Goal: Obtain resource: Obtain resource

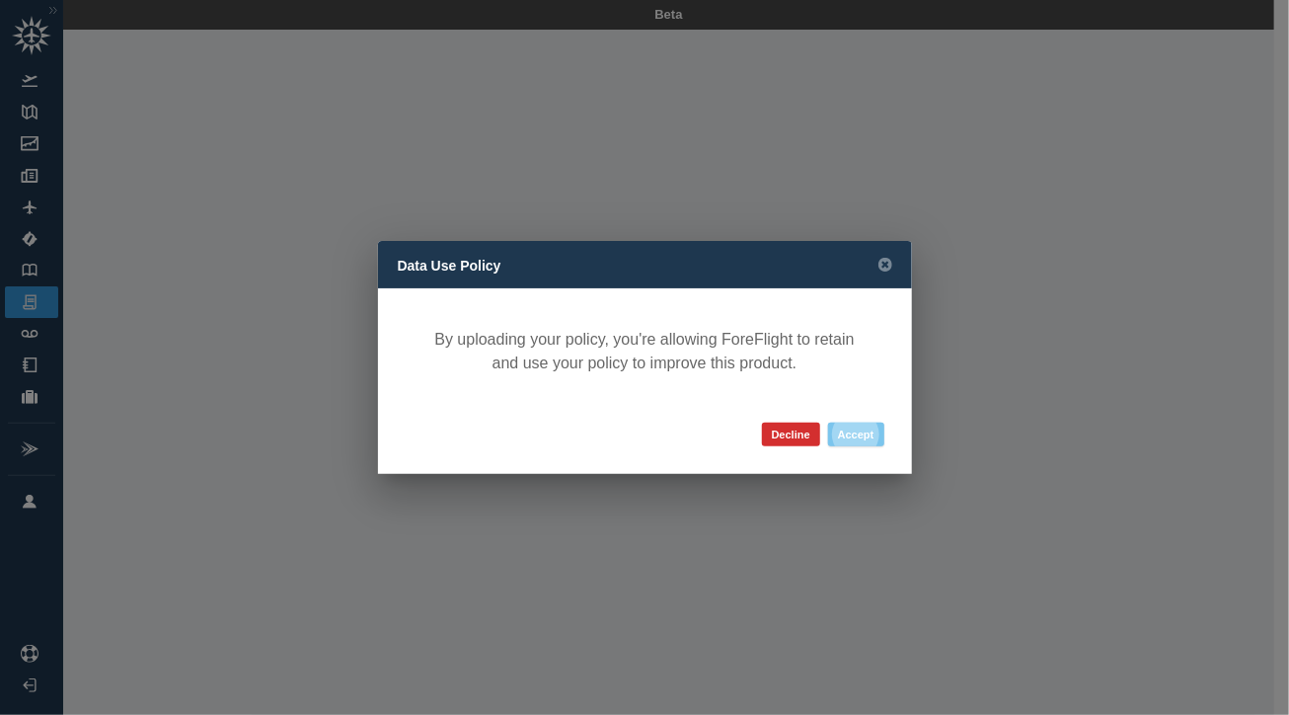
click at [867, 433] on button "Accept" at bounding box center [856, 434] width 56 height 24
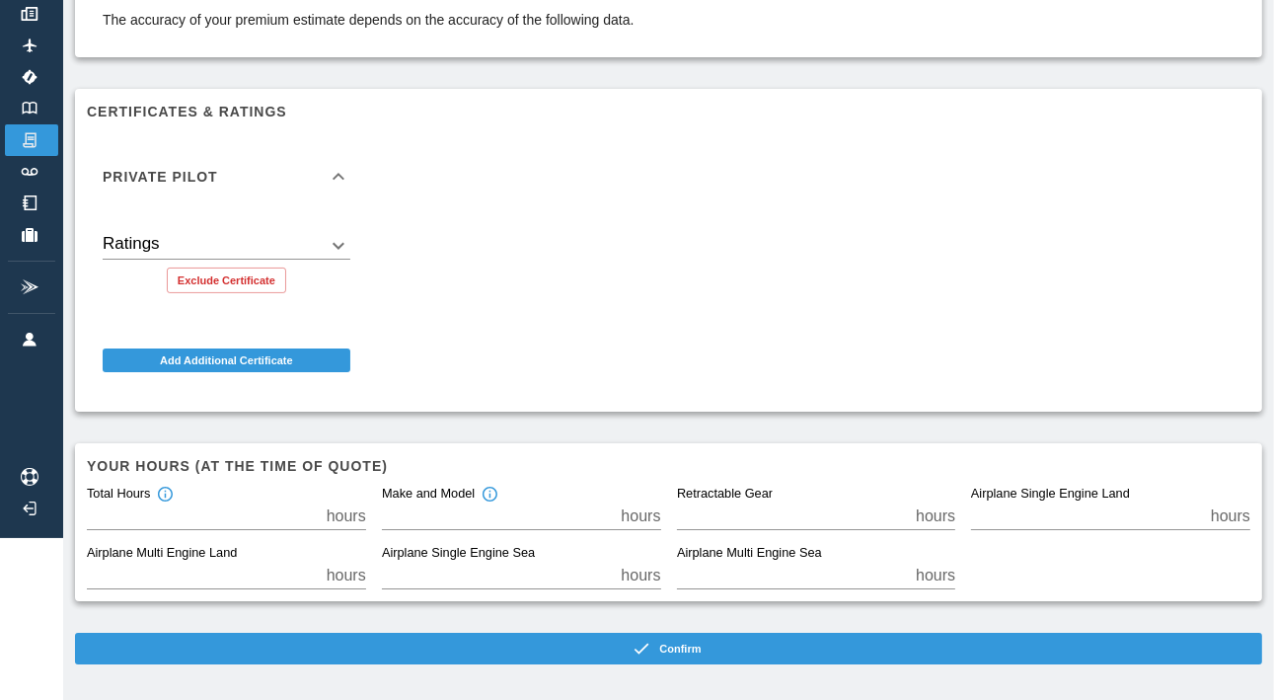
scroll to position [168, 0]
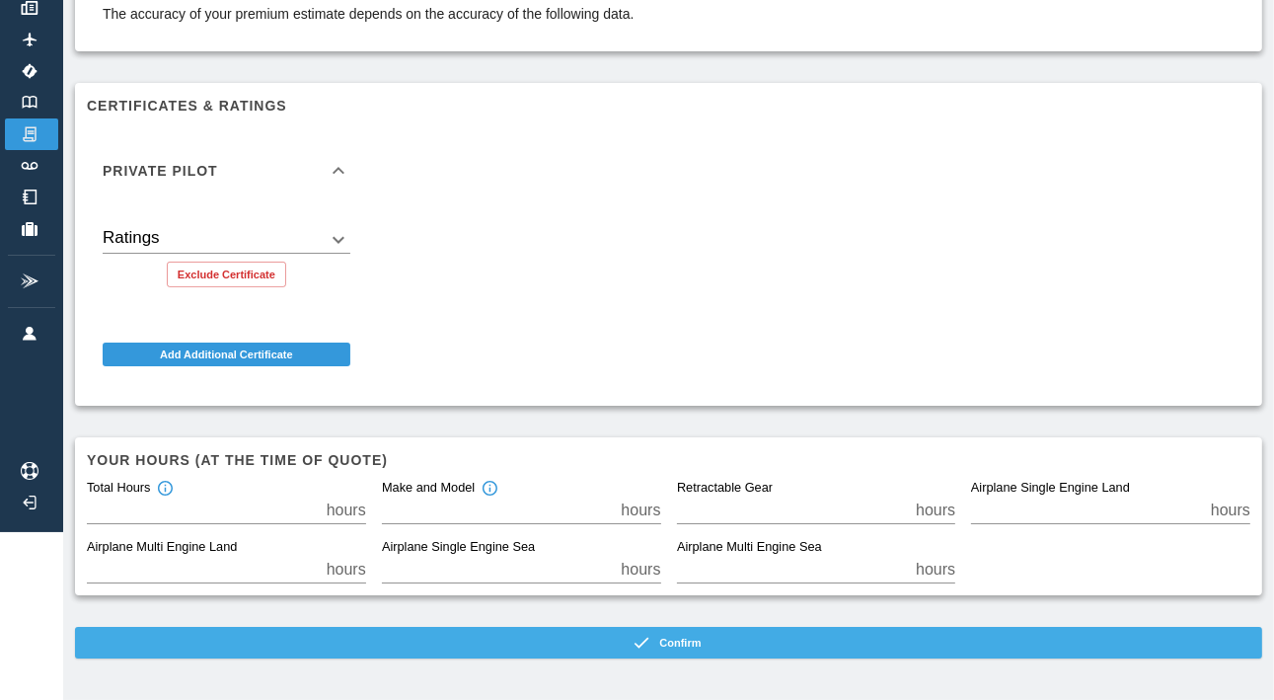
click at [733, 644] on button "Confirm" at bounding box center [668, 643] width 1187 height 32
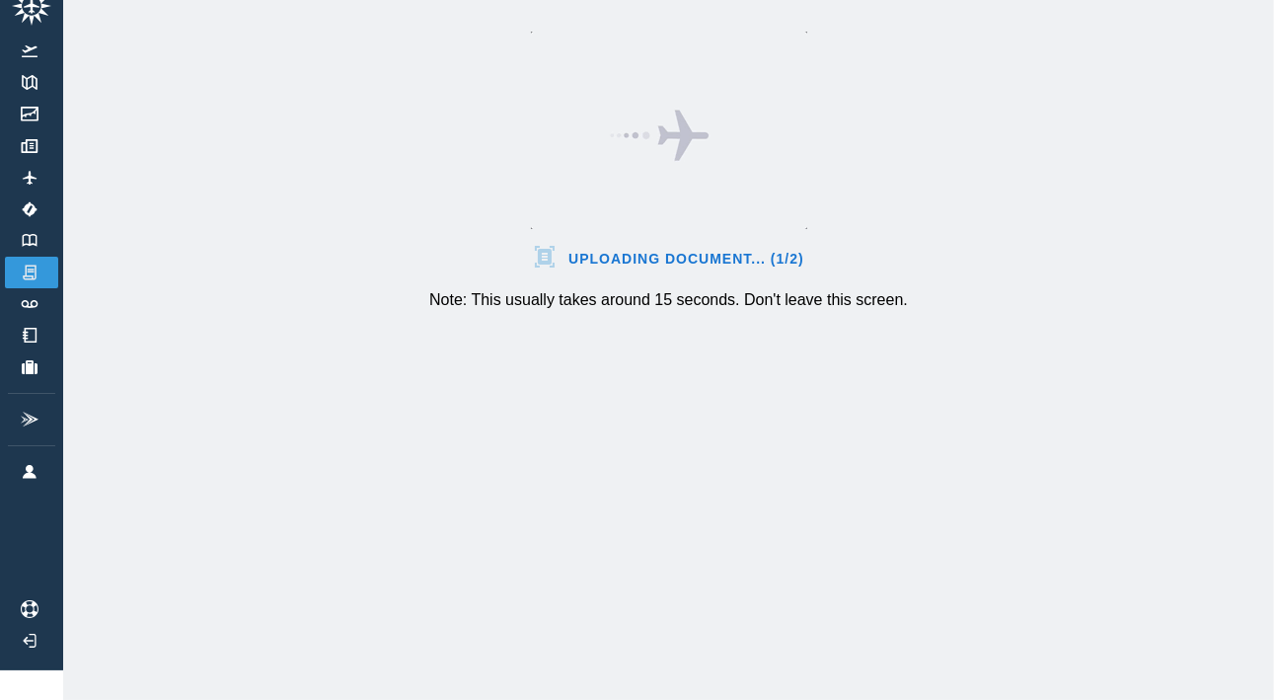
scroll to position [44, 0]
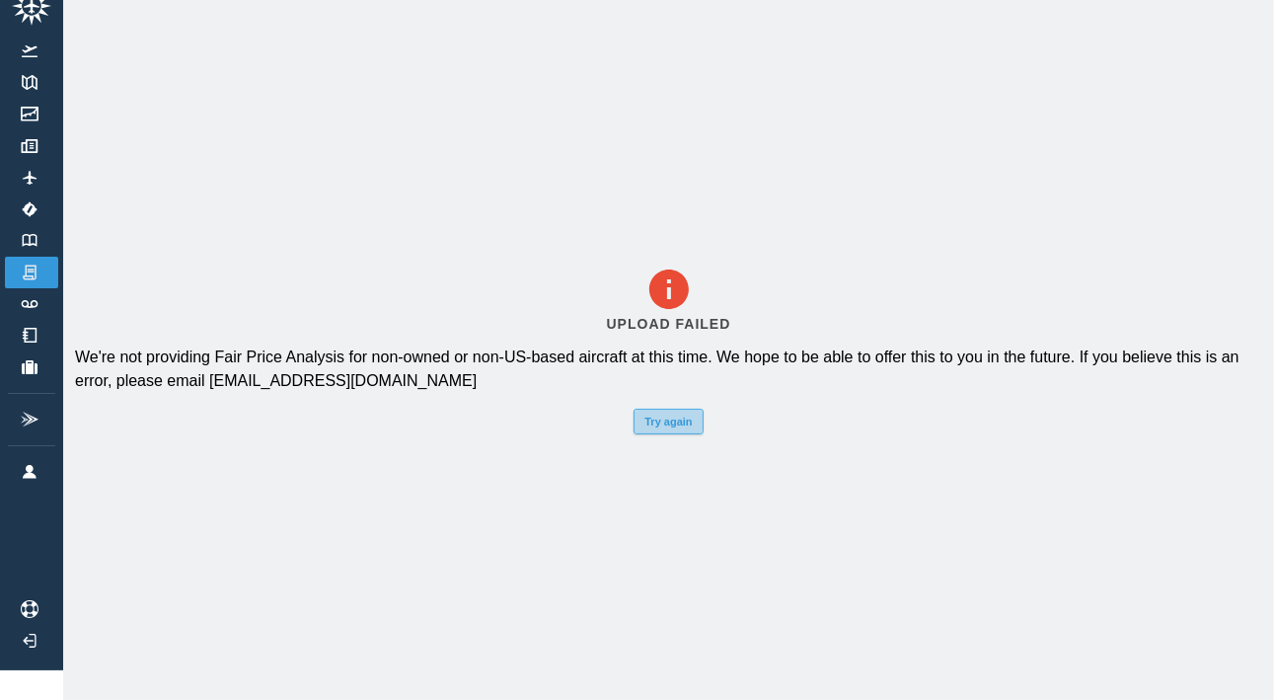
click at [680, 415] on button "Try again" at bounding box center [668, 422] width 69 height 26
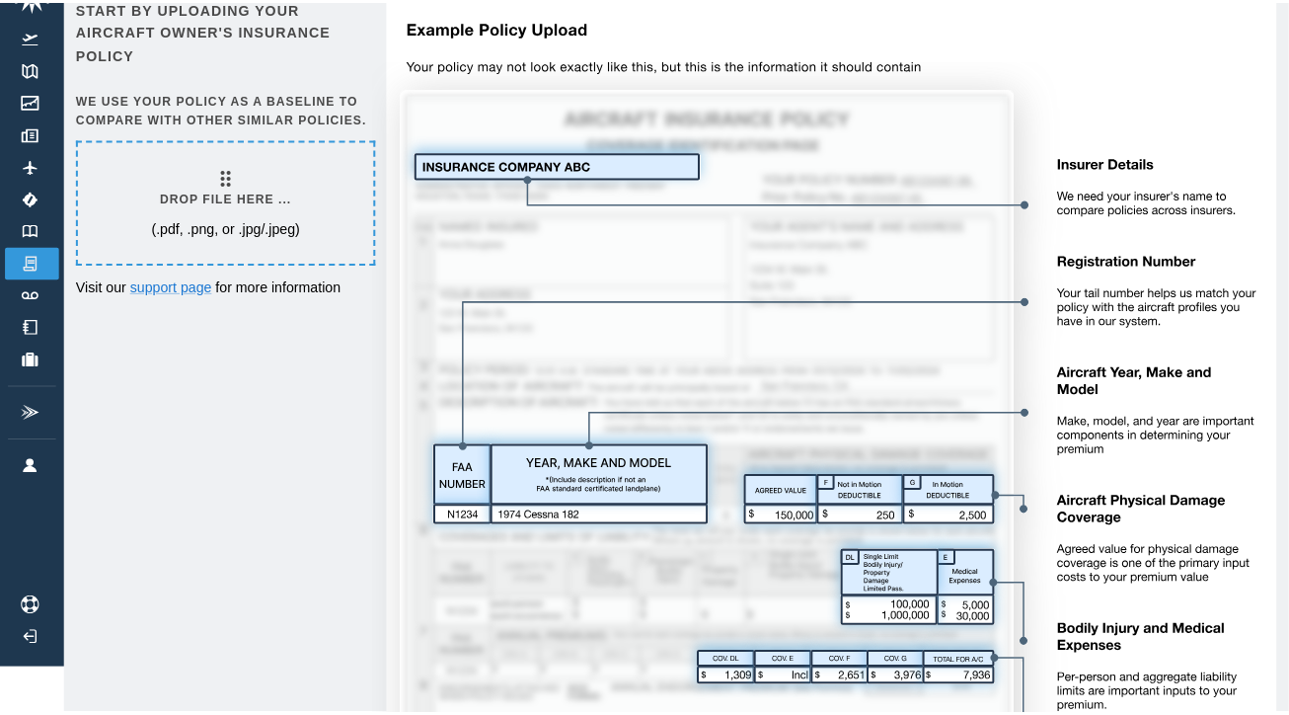
scroll to position [30, 0]
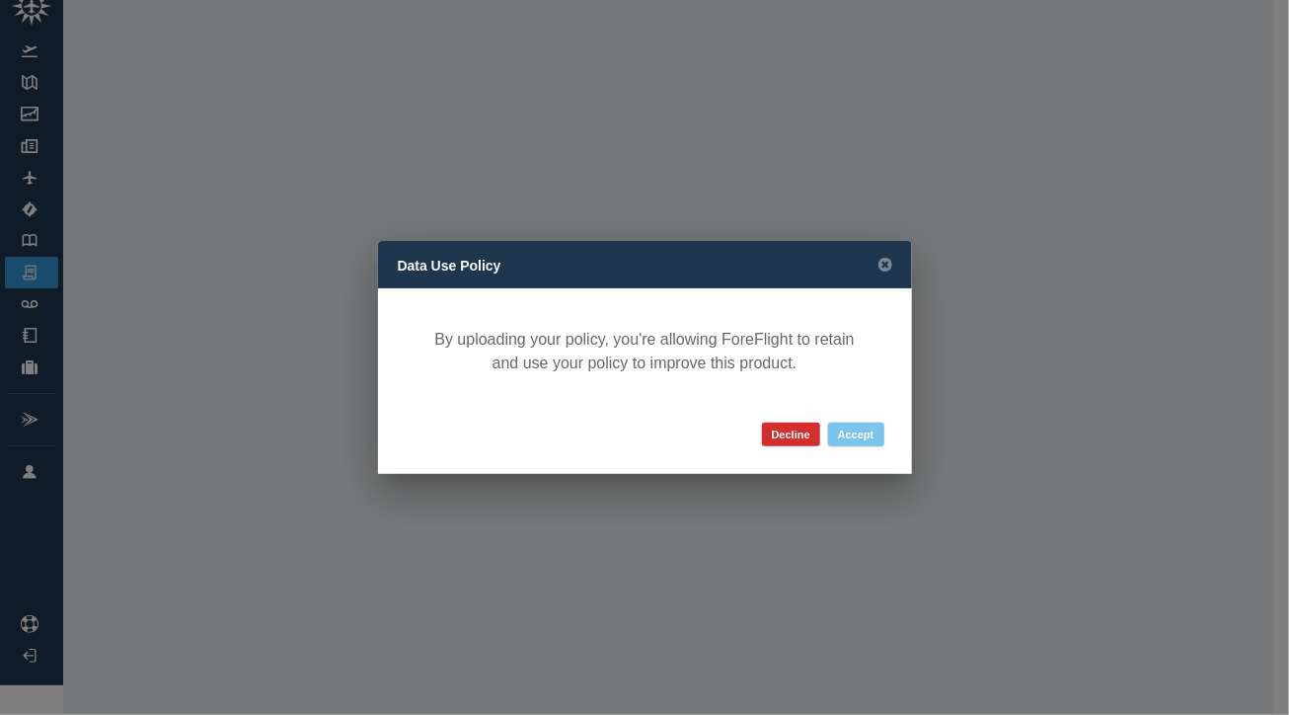
click at [868, 432] on button "Accept" at bounding box center [856, 434] width 56 height 24
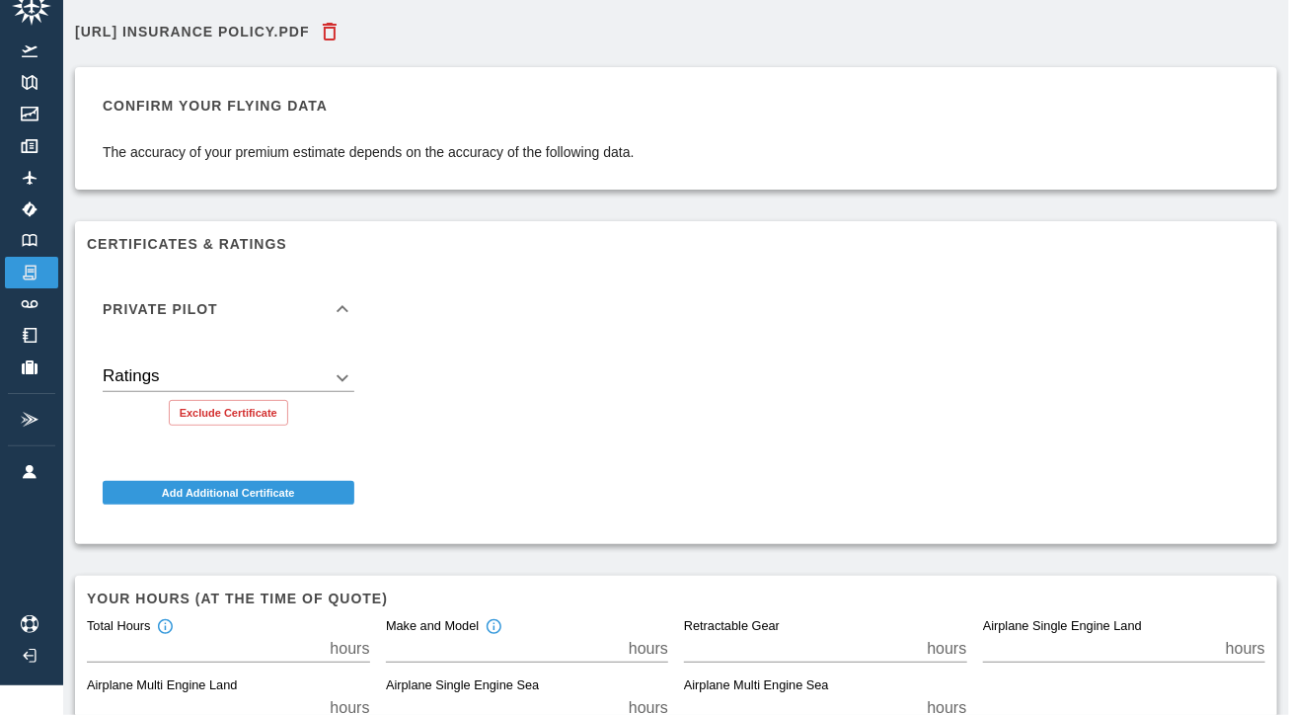
click at [342, 380] on body "Beta [URL] Insurance Policy.pdf Confirm your flying data The accuracy of your p…" at bounding box center [644, 327] width 1289 height 715
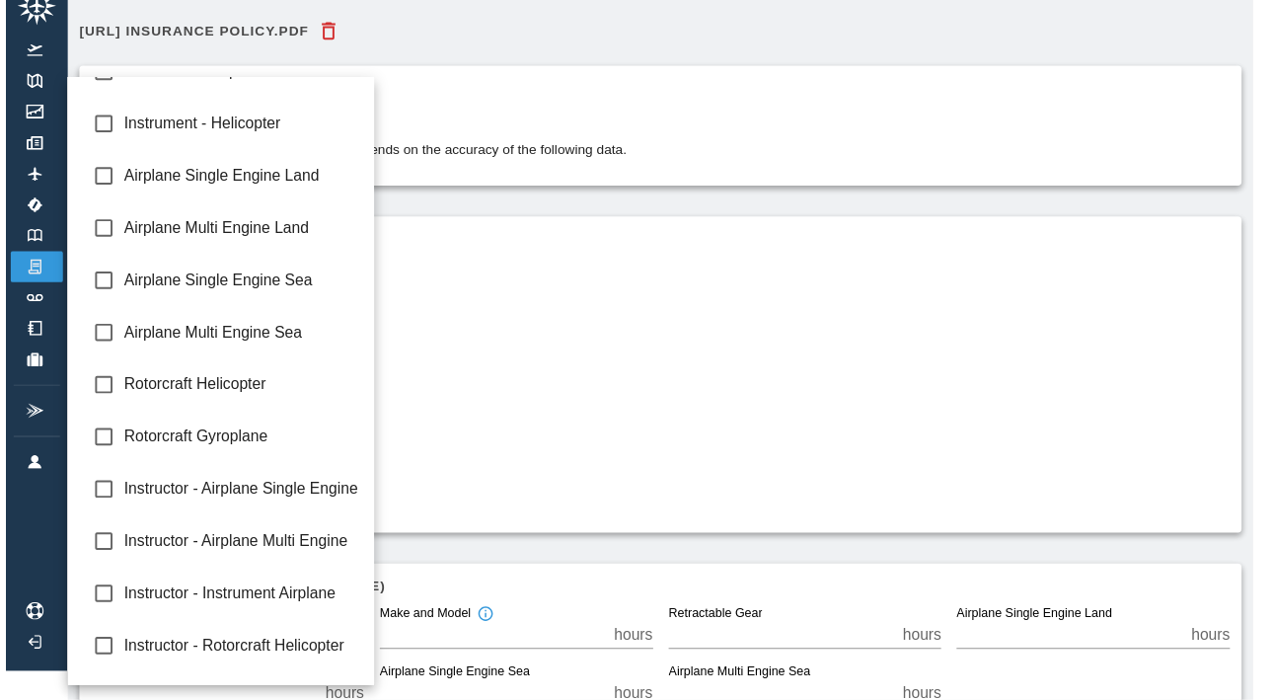
scroll to position [0, 0]
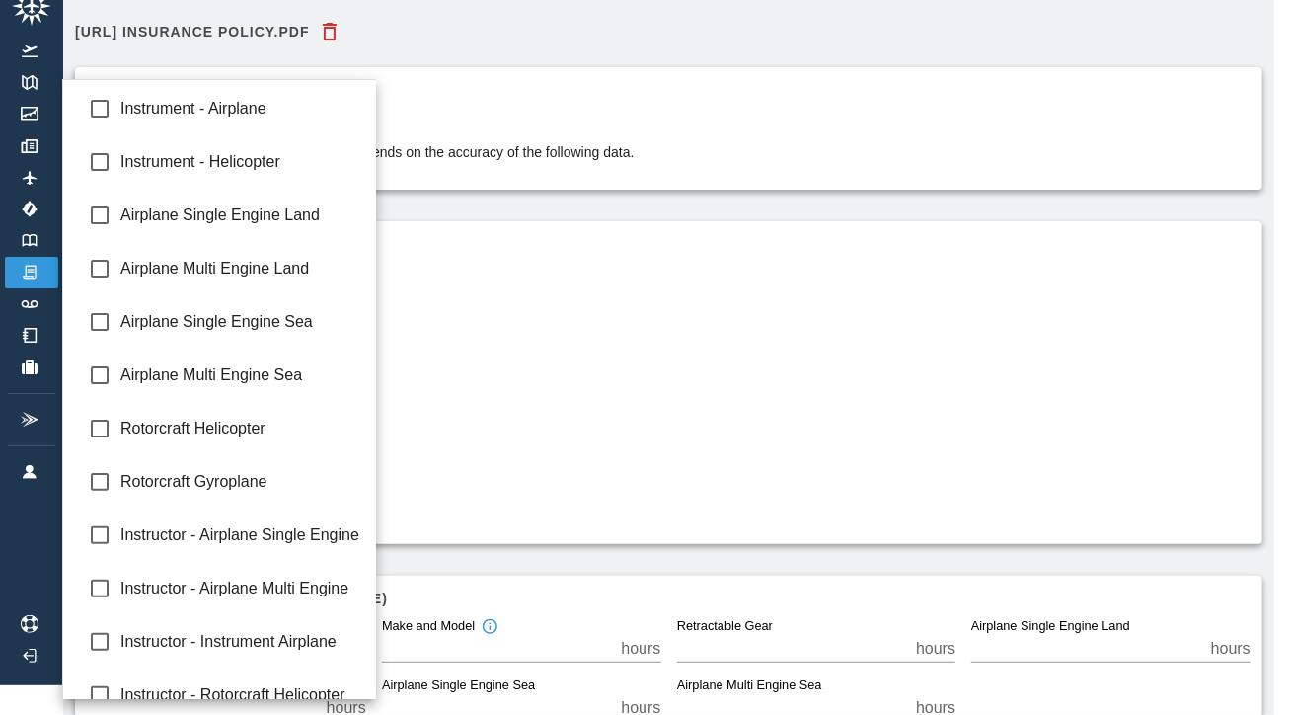
click at [669, 379] on div at bounding box center [644, 357] width 1289 height 715
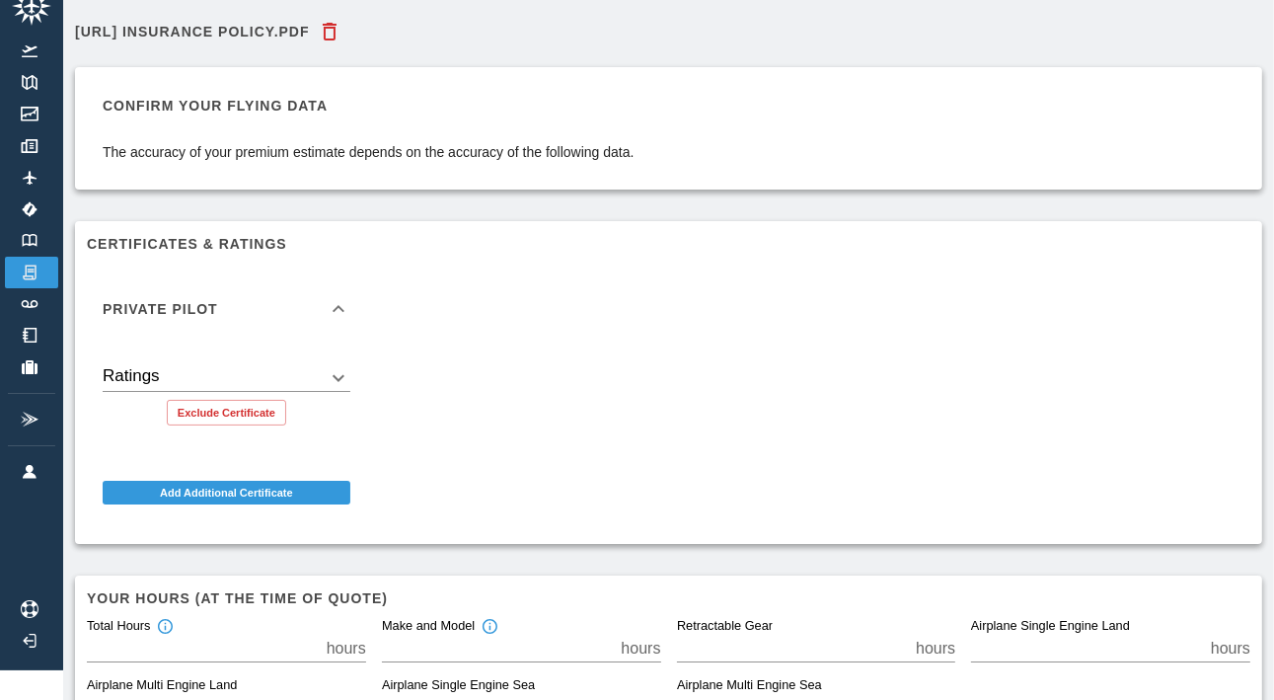
click at [723, 264] on div "Private Pilot Ratings ​ Exclude Certificate Add Additional Certificate" at bounding box center [660, 391] width 1179 height 282
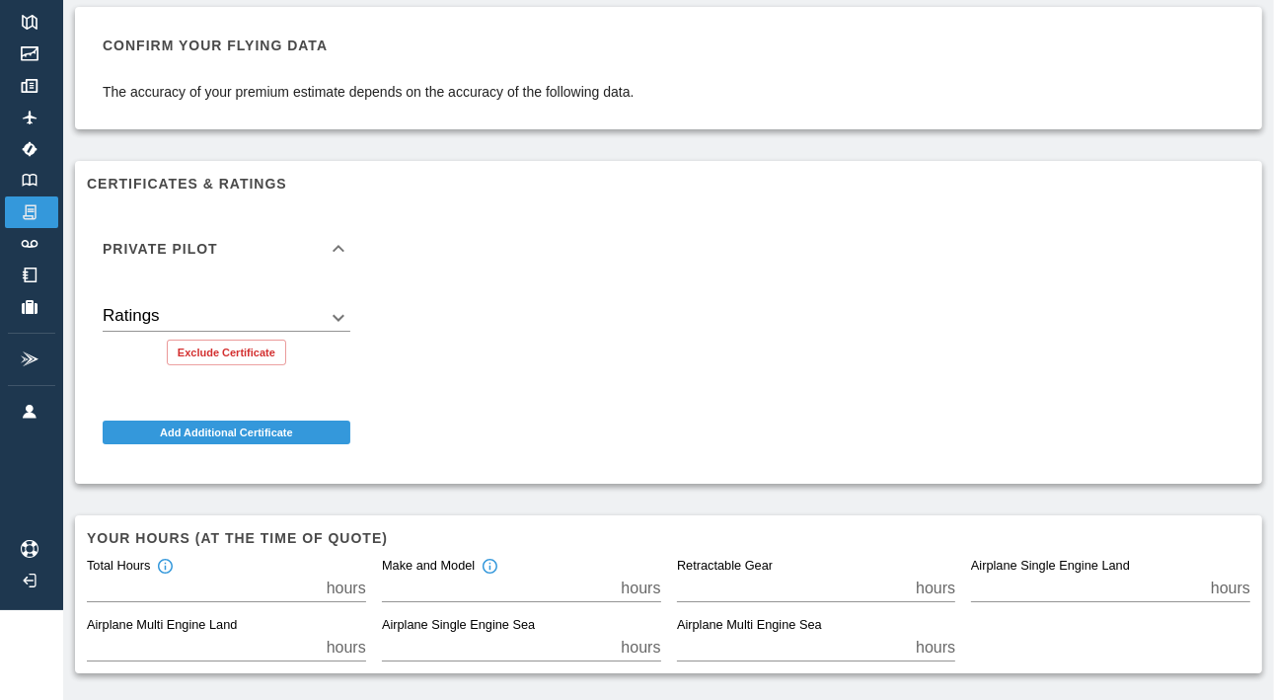
scroll to position [168, 0]
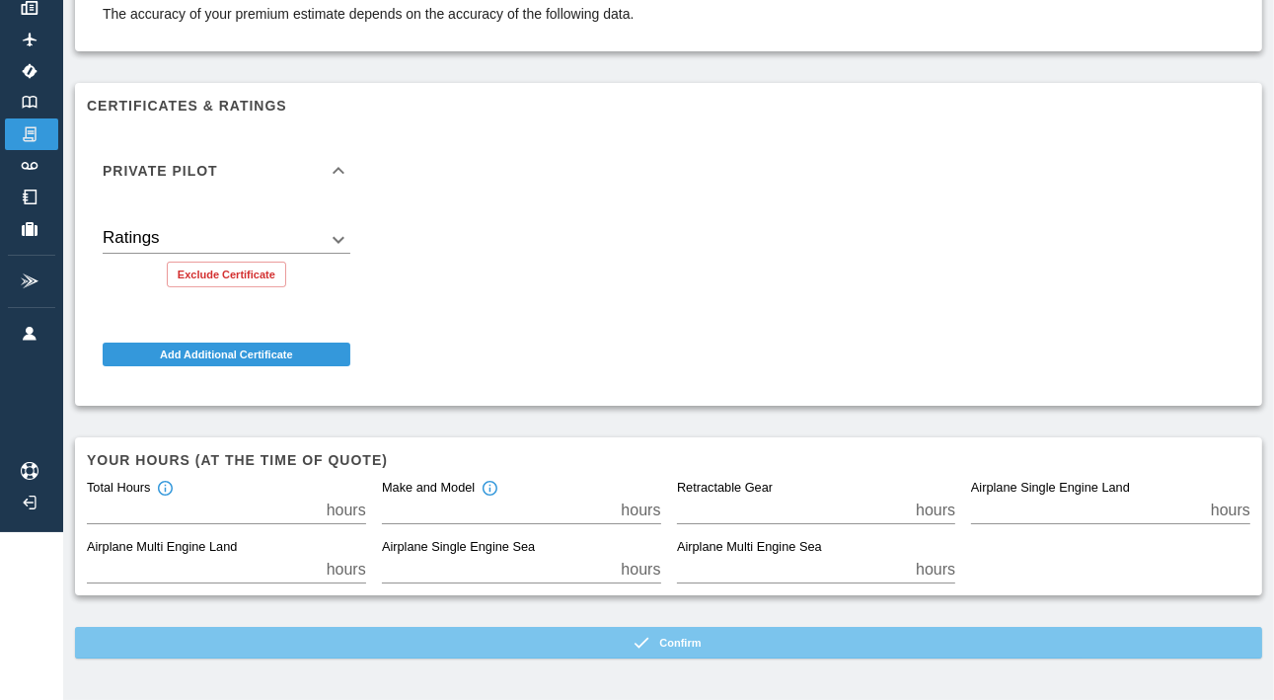
click at [710, 646] on button "Confirm" at bounding box center [668, 643] width 1187 height 32
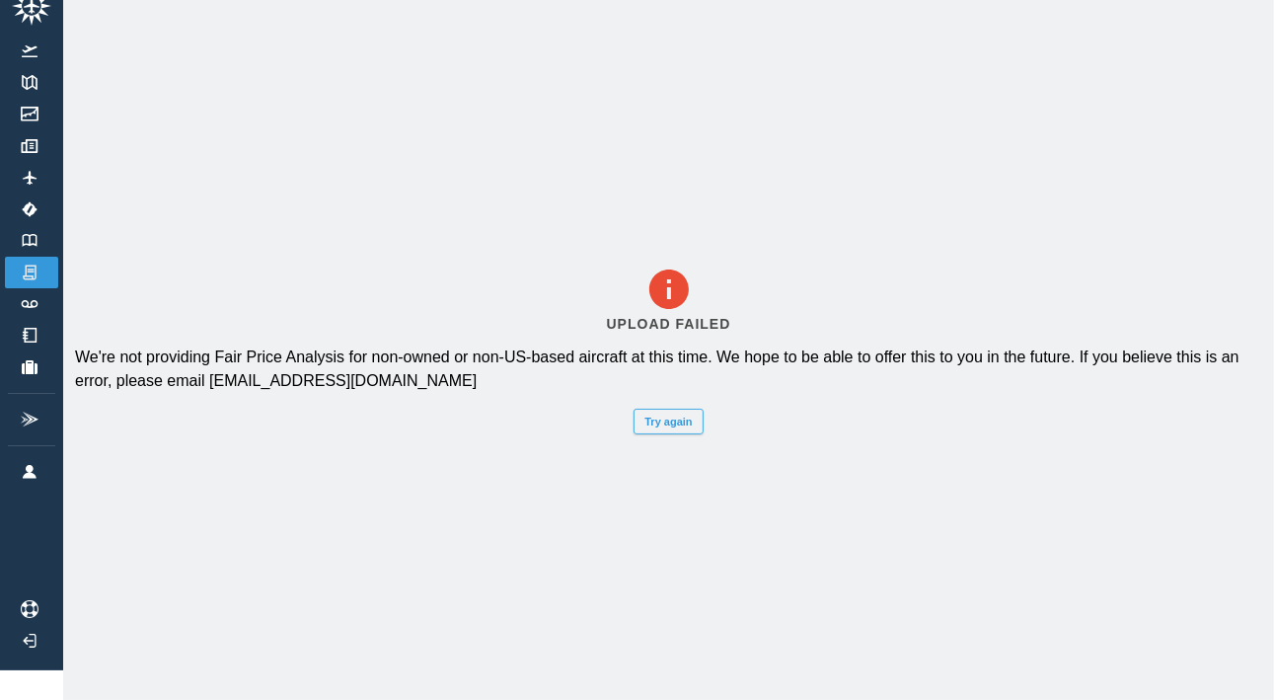
click at [676, 421] on button "Try again" at bounding box center [668, 422] width 69 height 26
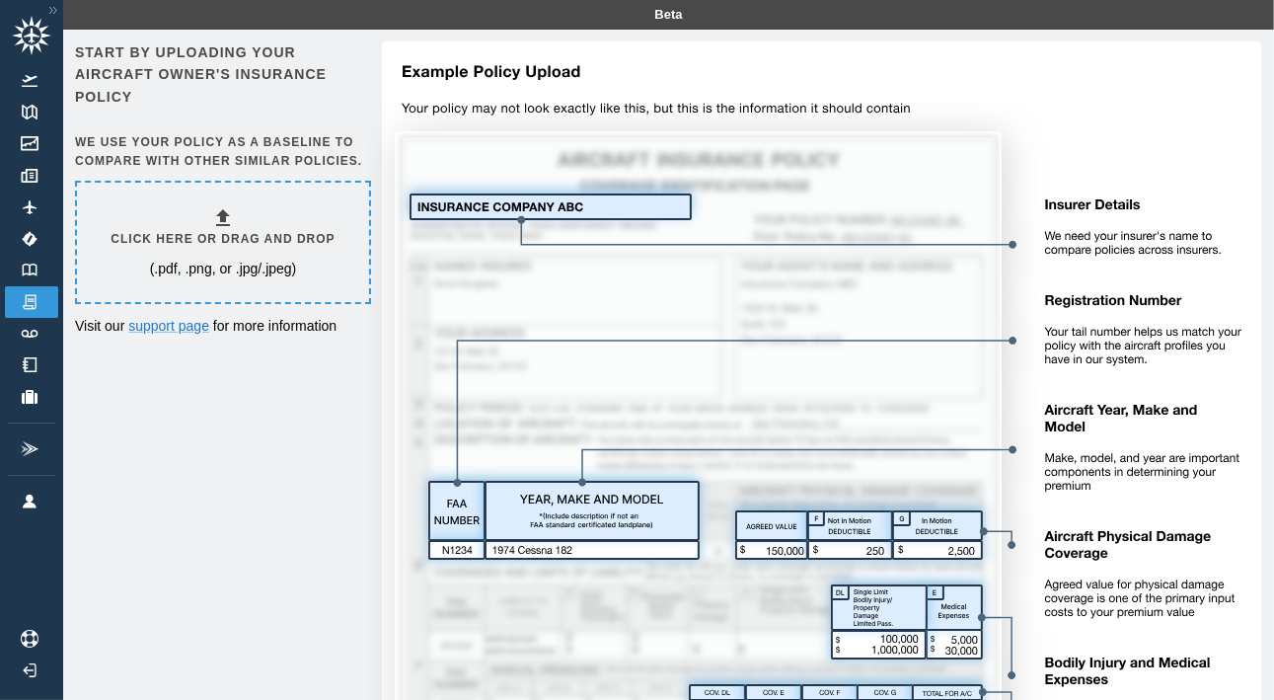
scroll to position [0, 0]
click at [619, 297] on img at bounding box center [814, 502] width 895 height 923
